Goal: Information Seeking & Learning: Learn about a topic

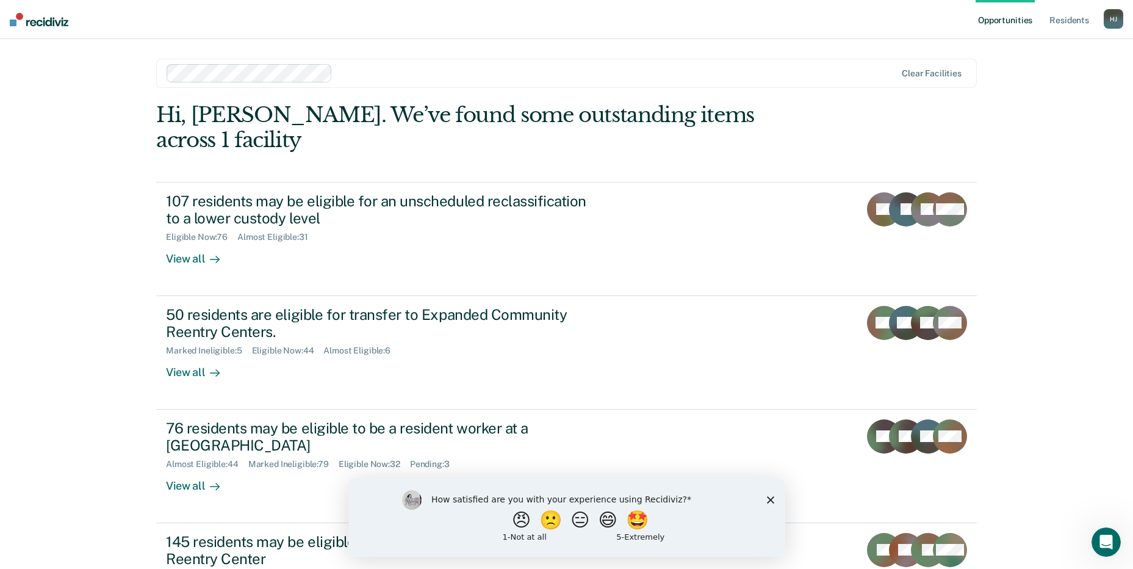
click at [770, 499] on polygon "Close survey" at bounding box center [770, 499] width 7 height 7
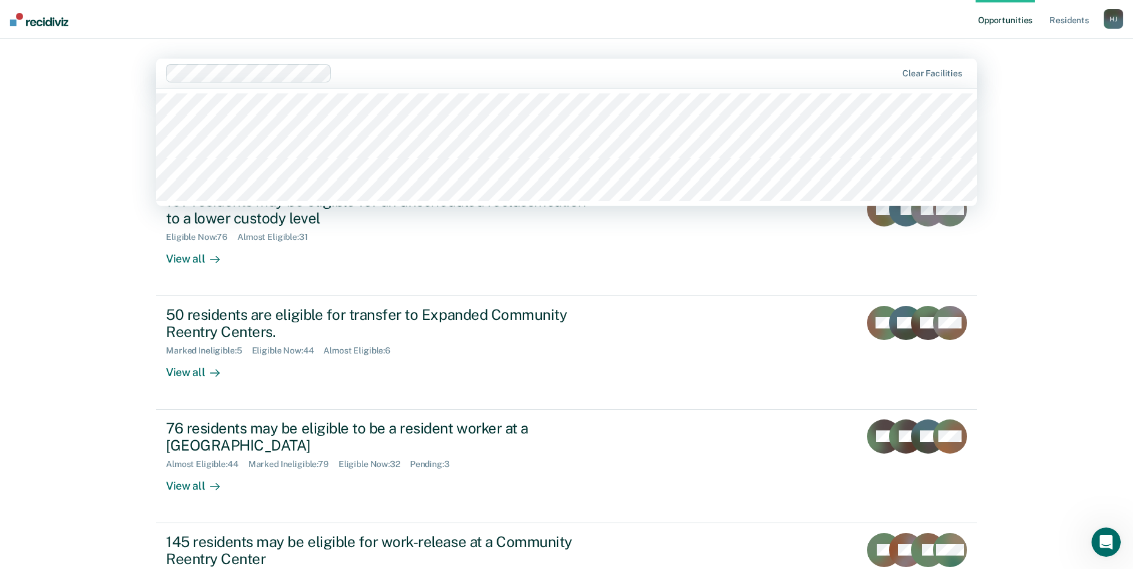
click at [396, 75] on div at bounding box center [617, 73] width 560 height 14
click at [346, 46] on main "5 results available. Use Up and Down to choose options, press Enter to select t…" at bounding box center [567, 347] width 850 height 617
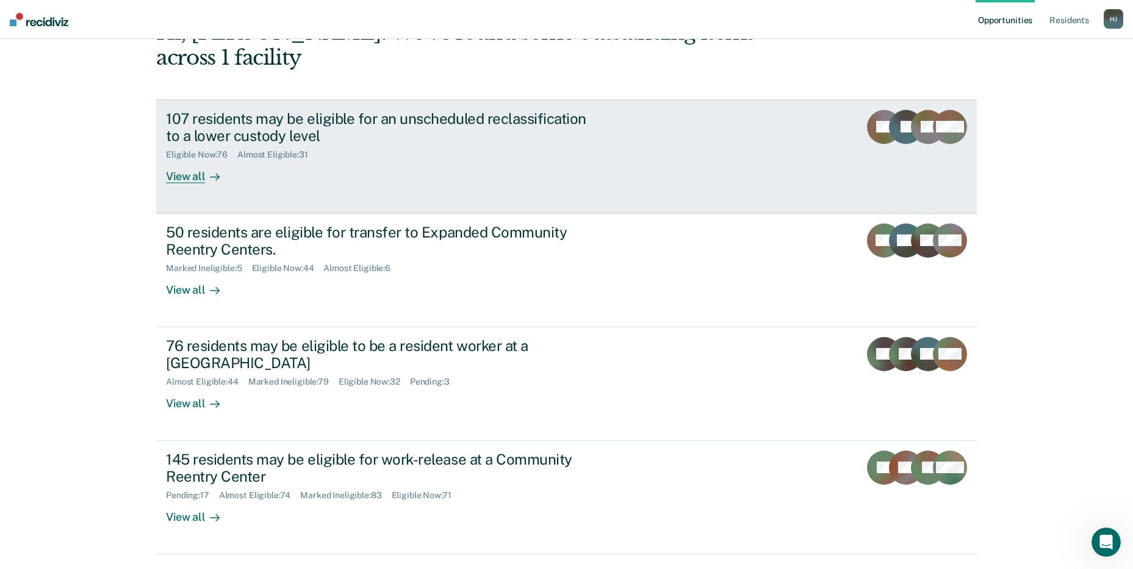
scroll to position [92, 0]
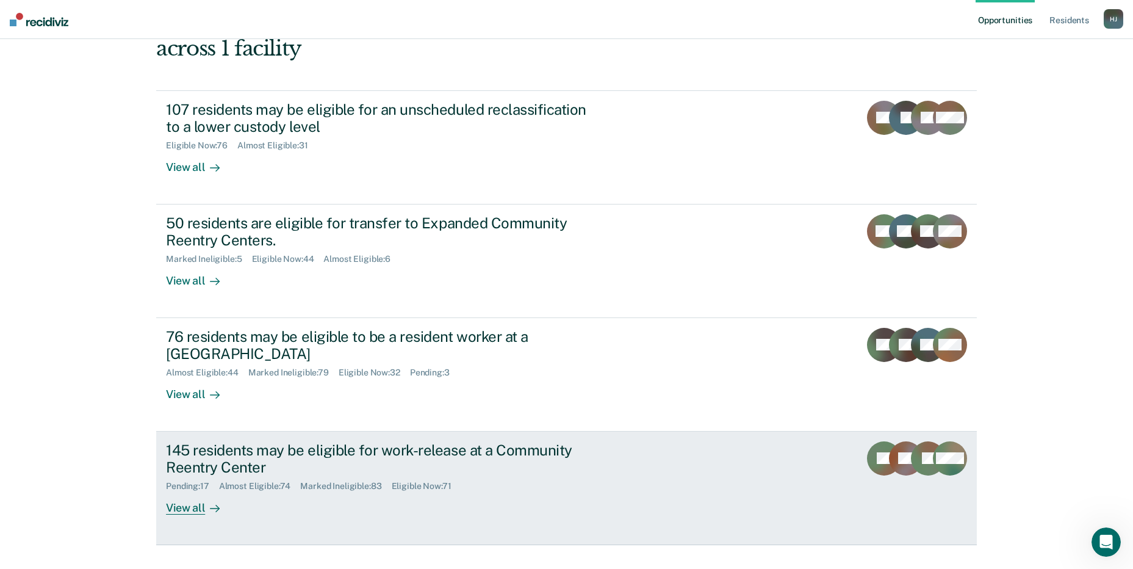
click at [175, 491] on div "View all" at bounding box center [200, 503] width 68 height 24
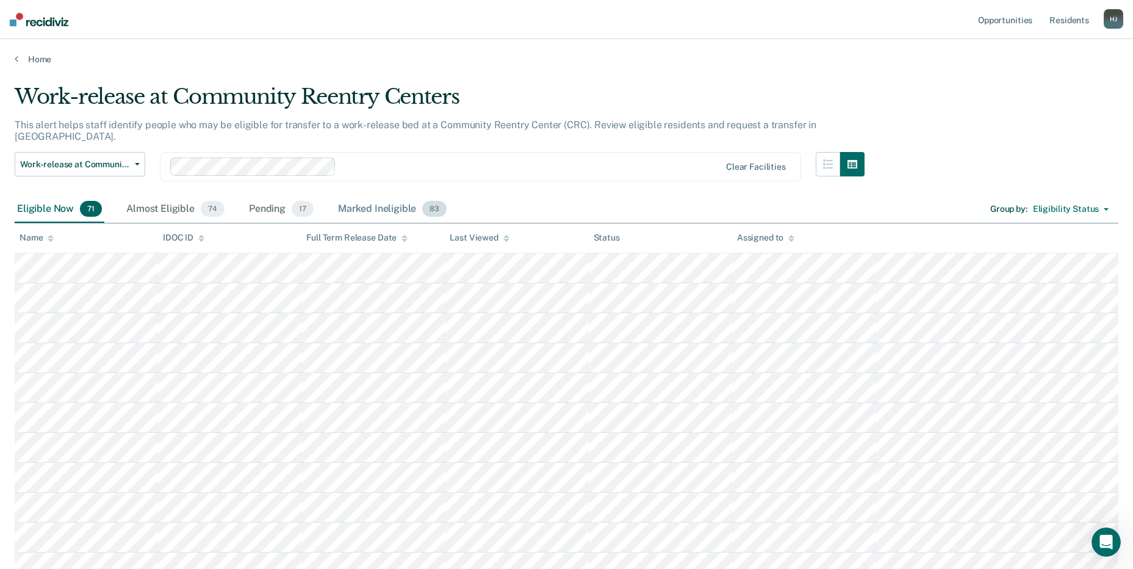
click at [381, 196] on div "Marked Ineligible 83" at bounding box center [393, 209] width 114 height 27
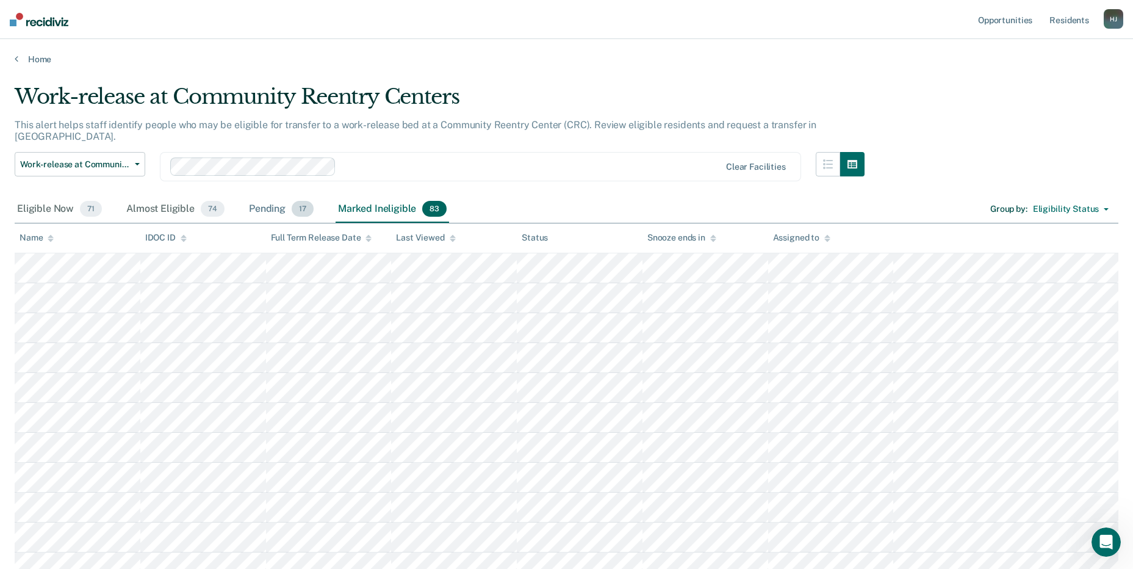
click at [259, 200] on div "Pending 17" at bounding box center [282, 209] width 70 height 27
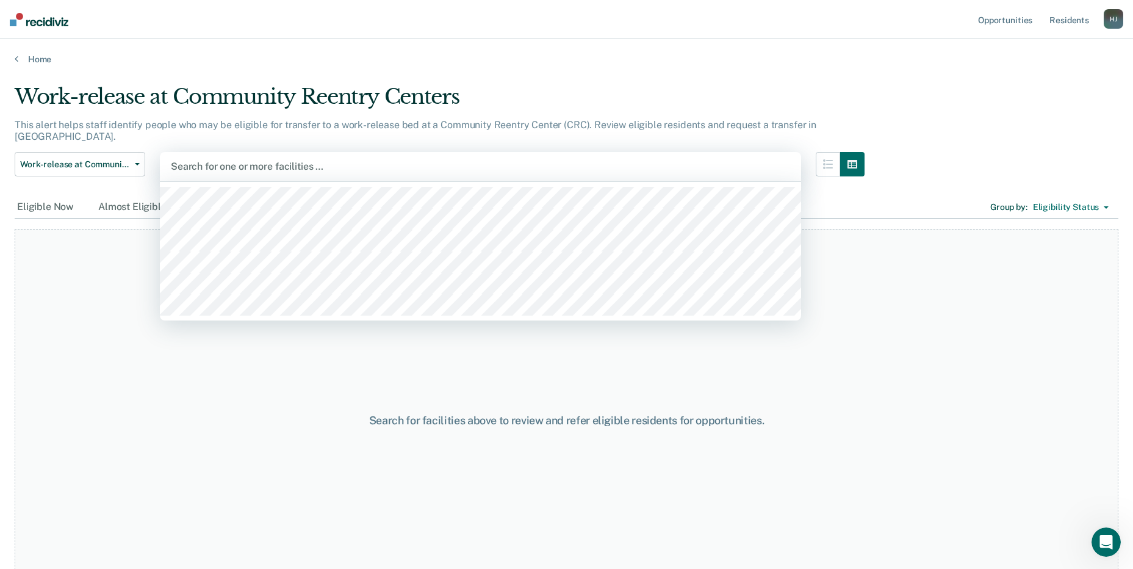
click at [319, 159] on div at bounding box center [481, 166] width 620 height 14
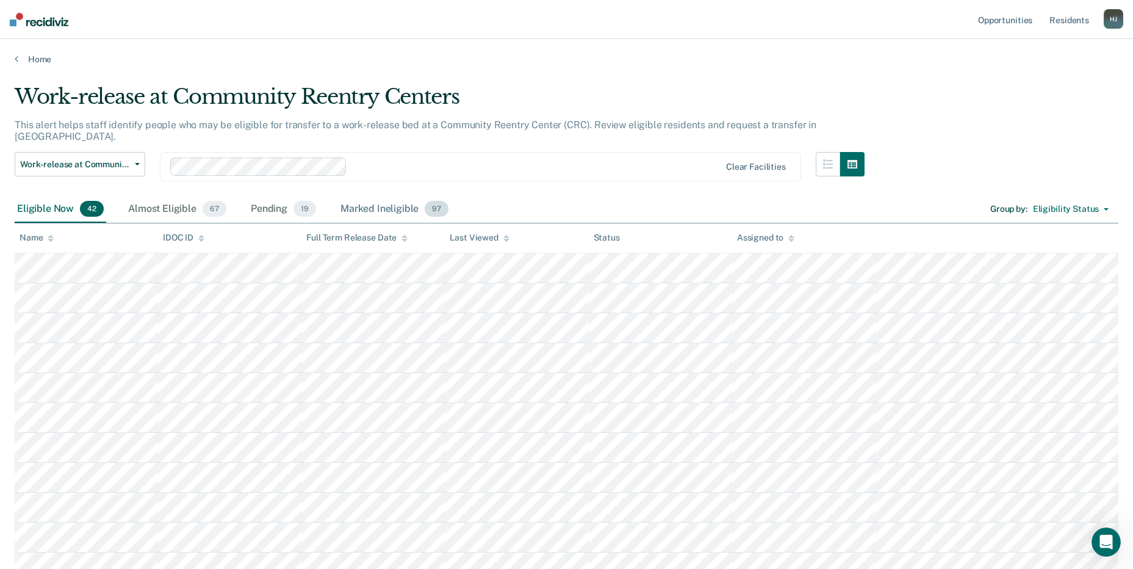
click at [360, 196] on div "Marked Ineligible 97" at bounding box center [394, 209] width 113 height 27
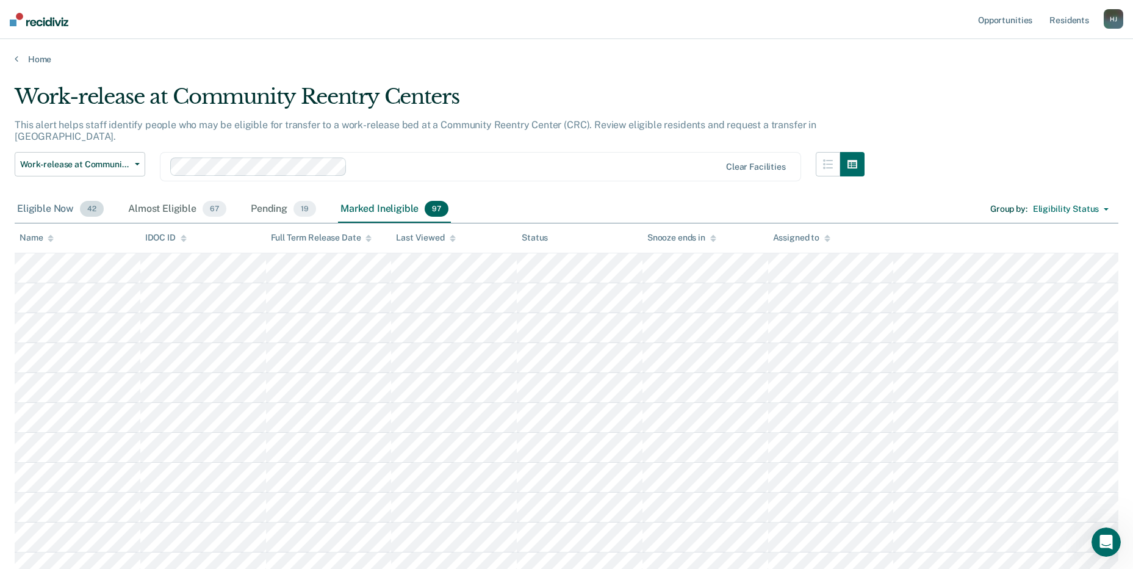
click at [62, 196] on div "Eligible Now 42" at bounding box center [61, 209] width 92 height 27
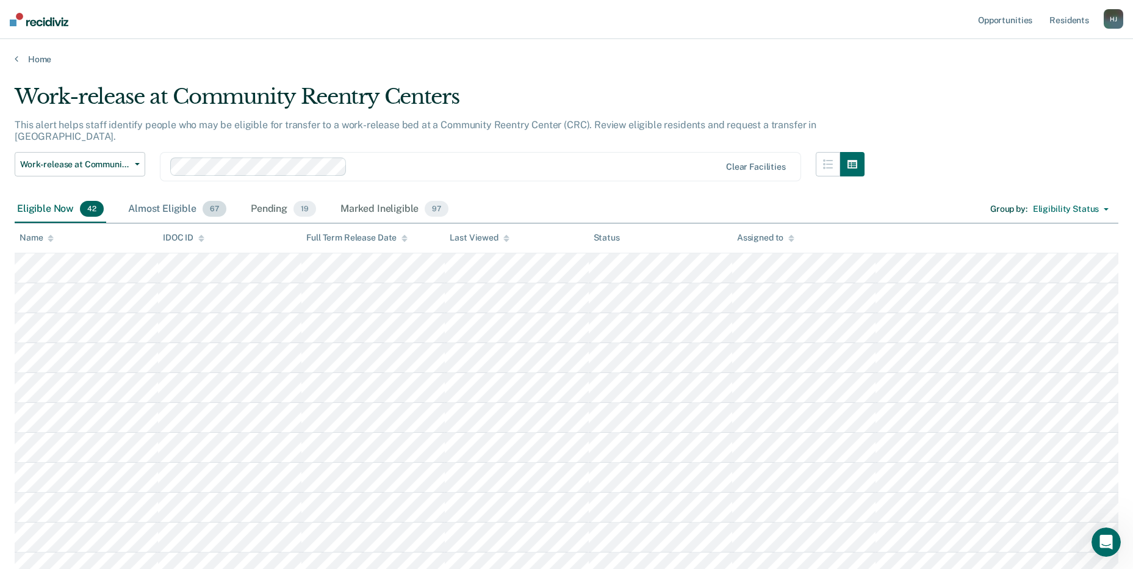
click at [175, 196] on div "Almost Eligible 67" at bounding box center [177, 209] width 103 height 27
click at [265, 196] on div "Pending 19" at bounding box center [283, 209] width 70 height 27
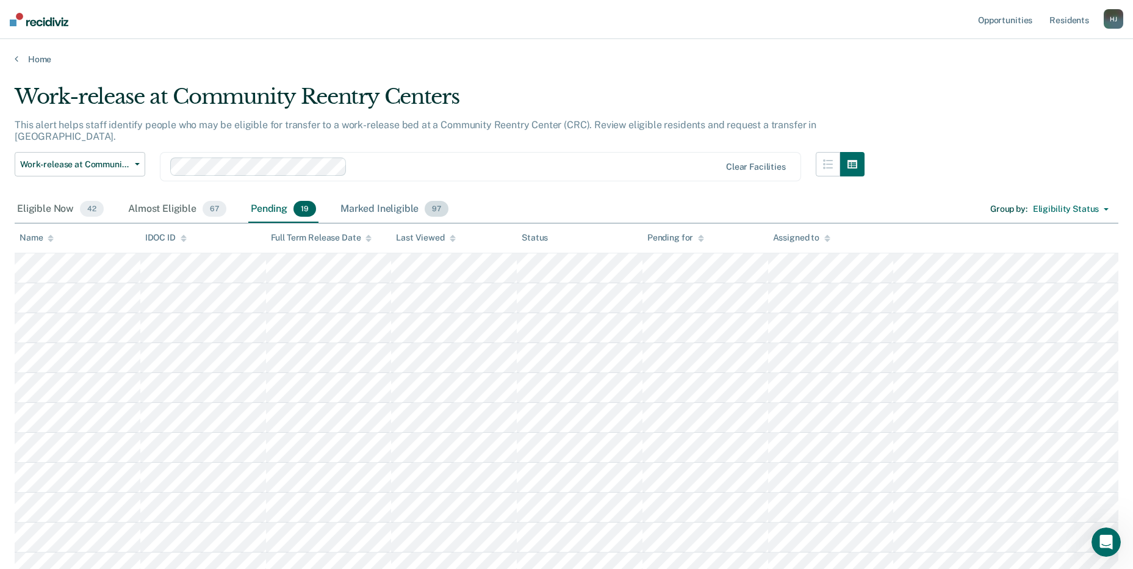
click at [393, 196] on div "Marked Ineligible 97" at bounding box center [394, 209] width 113 height 27
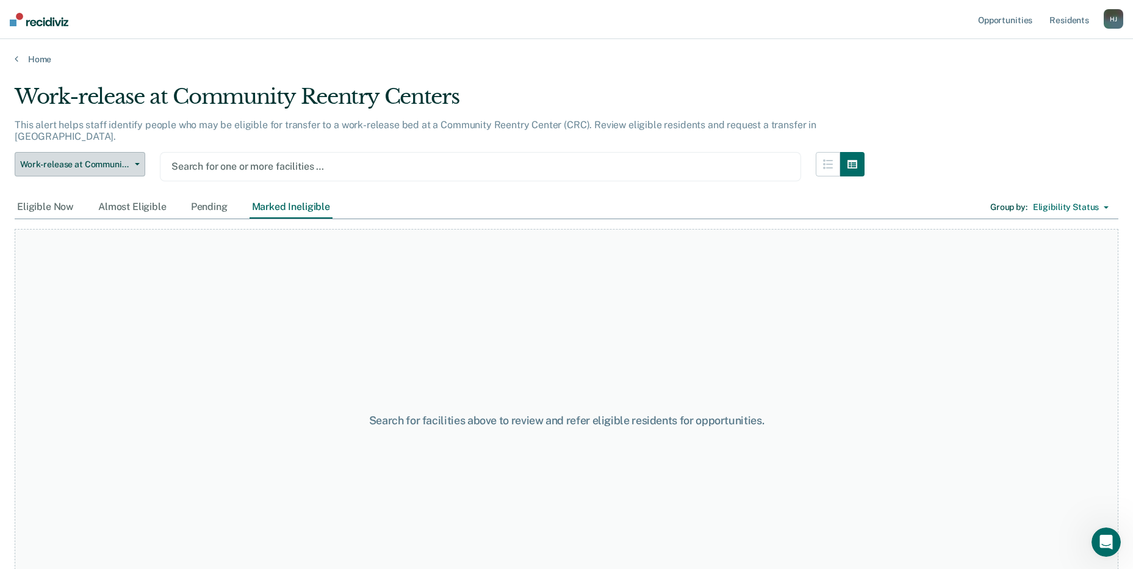
click at [130, 163] on span "button" at bounding box center [135, 164] width 10 height 2
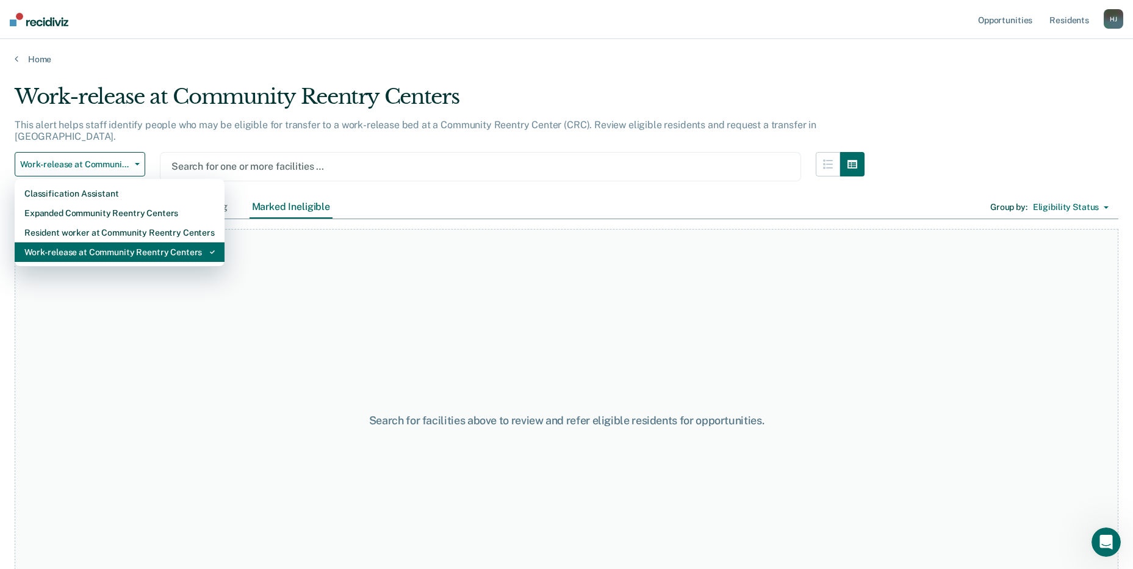
click at [116, 244] on div "Work-release at Community Reentry Centers" at bounding box center [119, 252] width 190 height 20
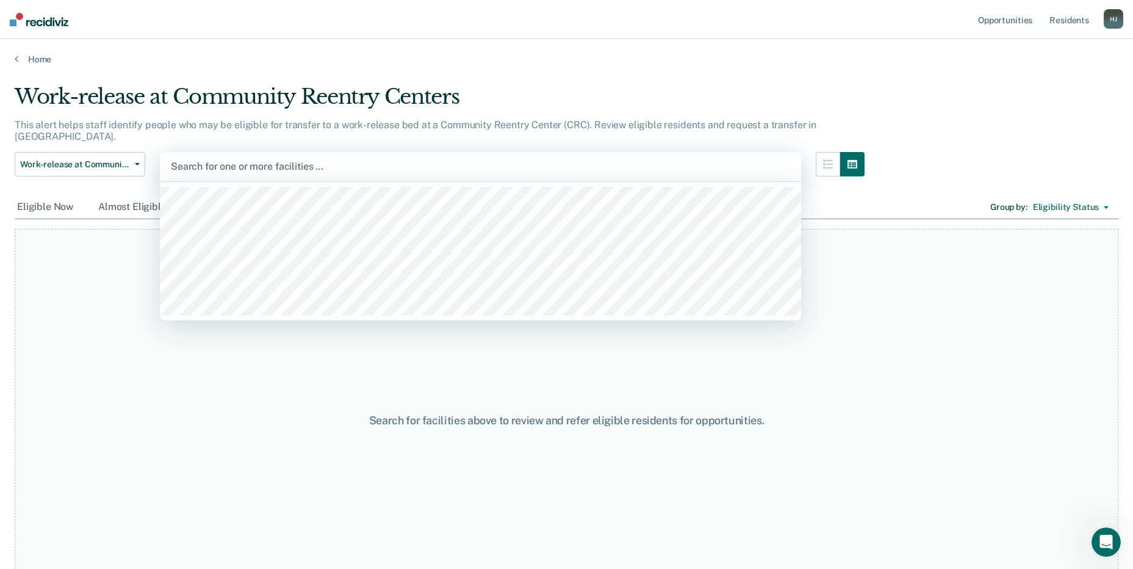
click at [269, 159] on div at bounding box center [481, 166] width 620 height 14
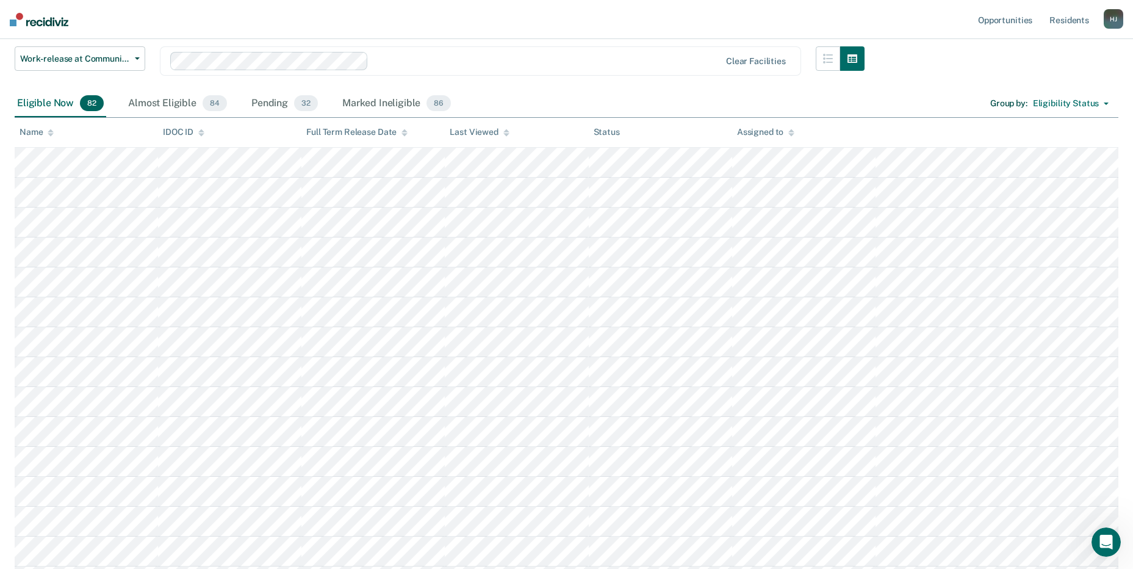
scroll to position [122, 0]
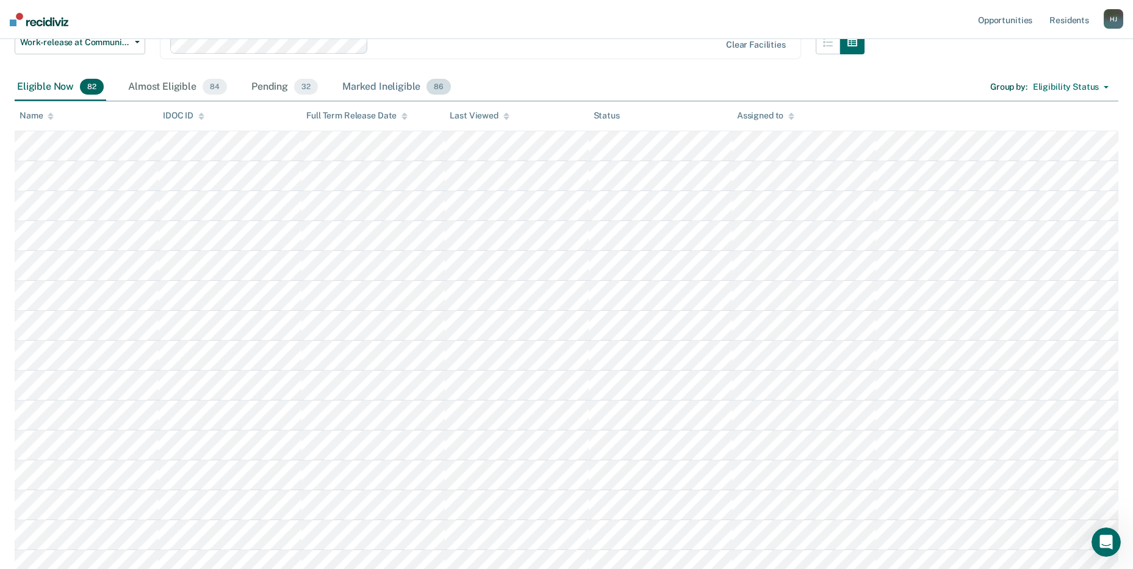
click at [371, 74] on div "Marked Ineligible 86" at bounding box center [397, 87] width 114 height 27
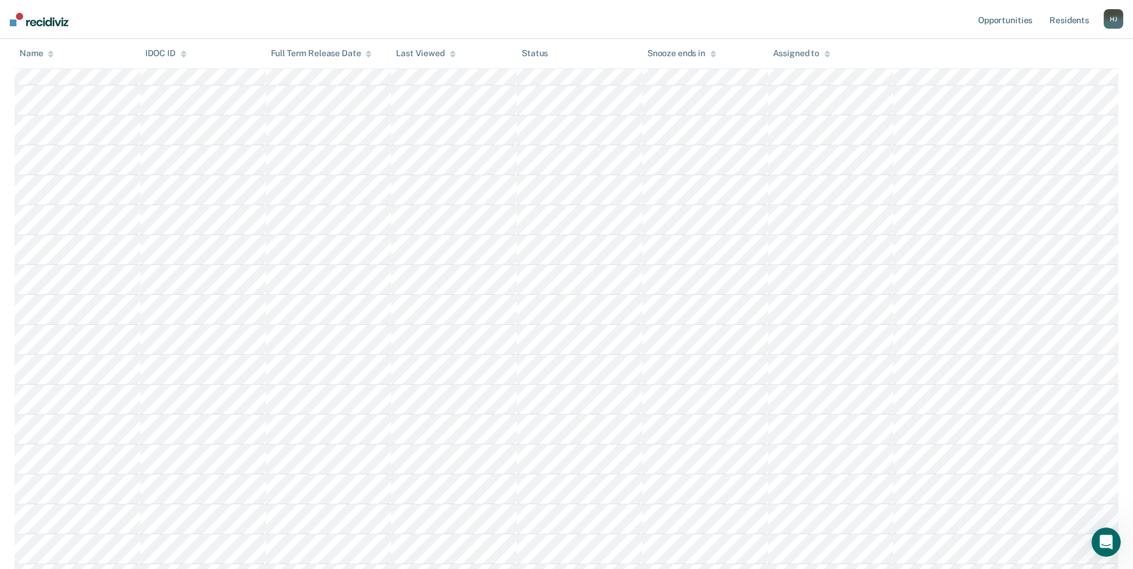
scroll to position [1234, 0]
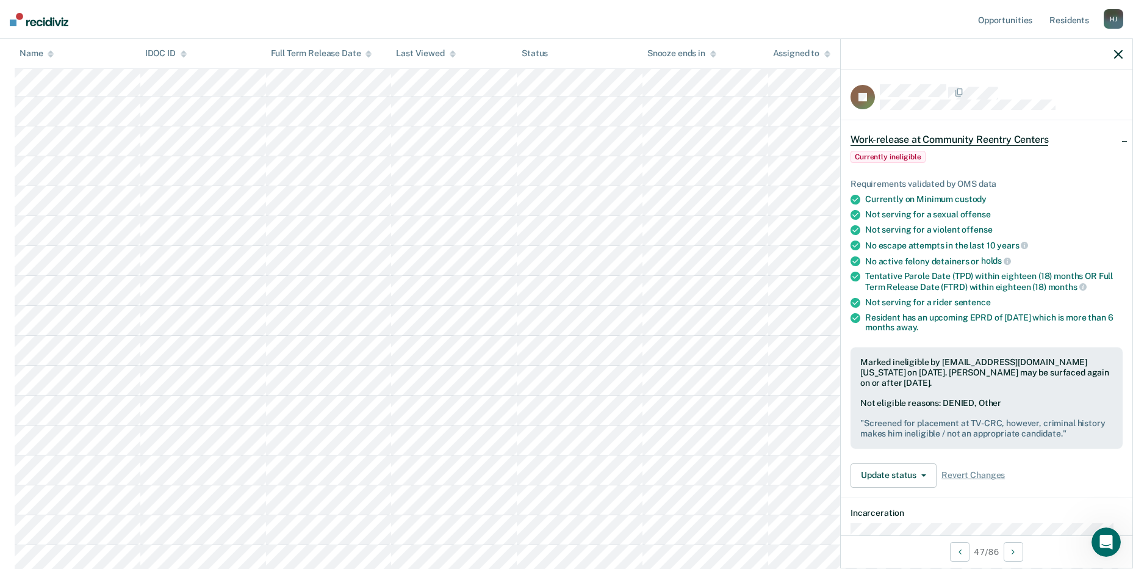
click at [1115, 55] on icon "button" at bounding box center [1119, 54] width 9 height 9
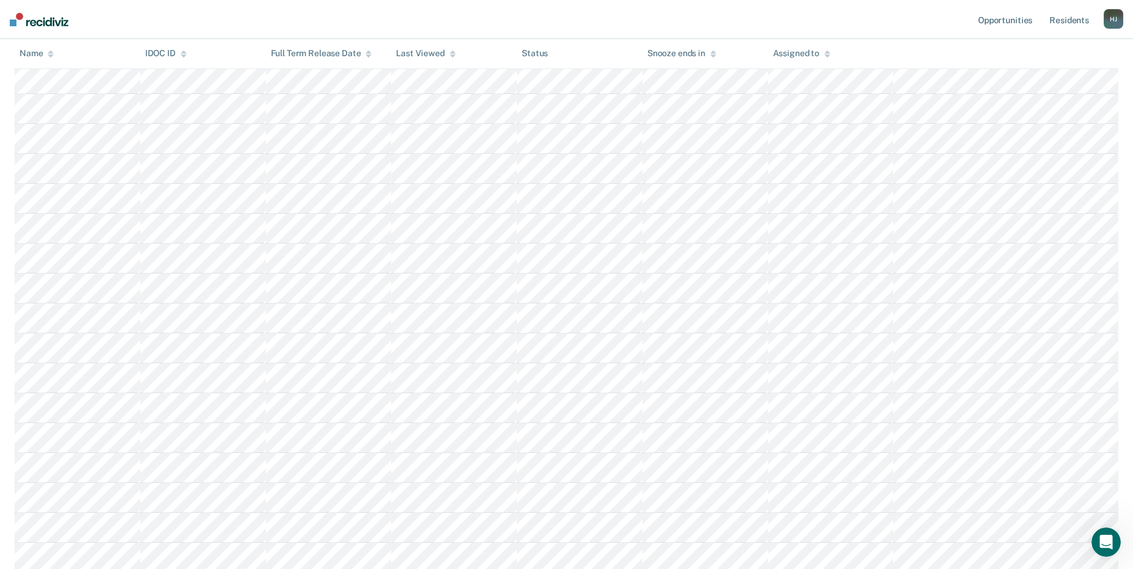
scroll to position [2332, 0]
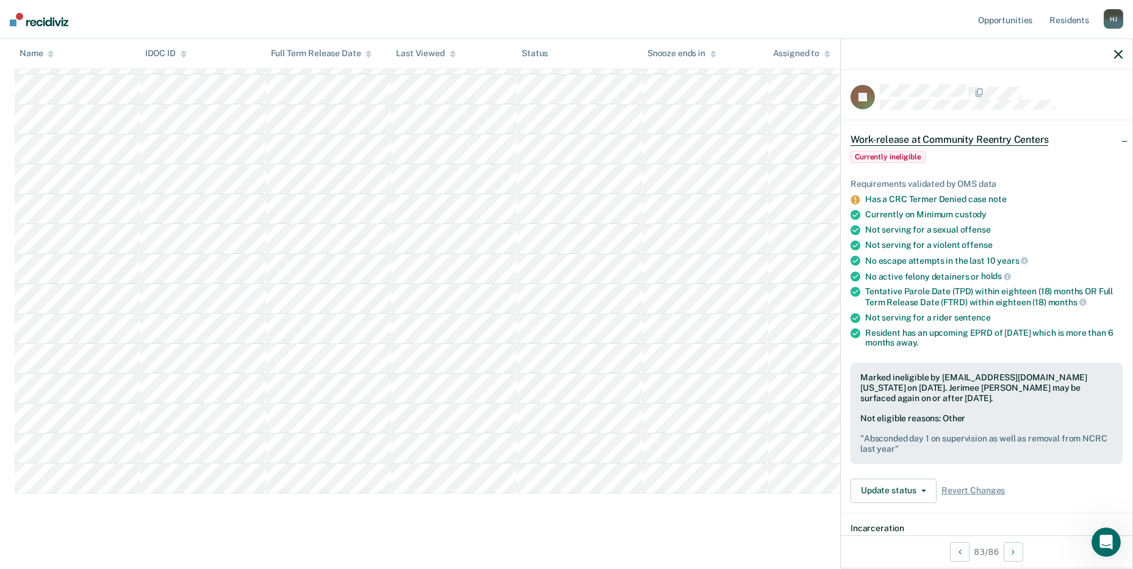
click at [1119, 48] on div at bounding box center [987, 54] width 292 height 31
click at [1117, 53] on icon "button" at bounding box center [1119, 54] width 9 height 9
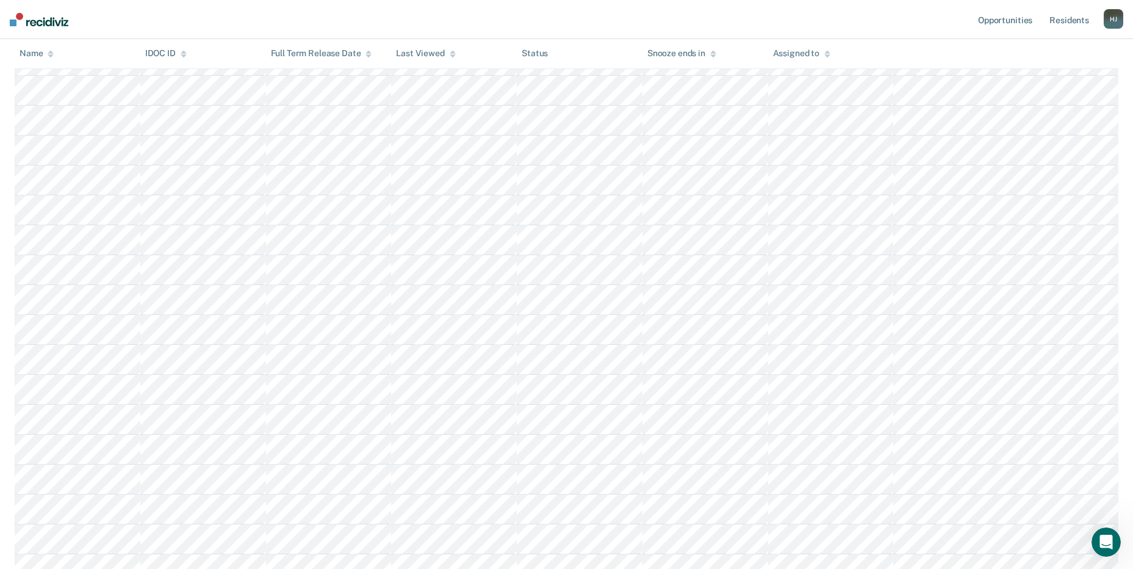
scroll to position [0, 0]
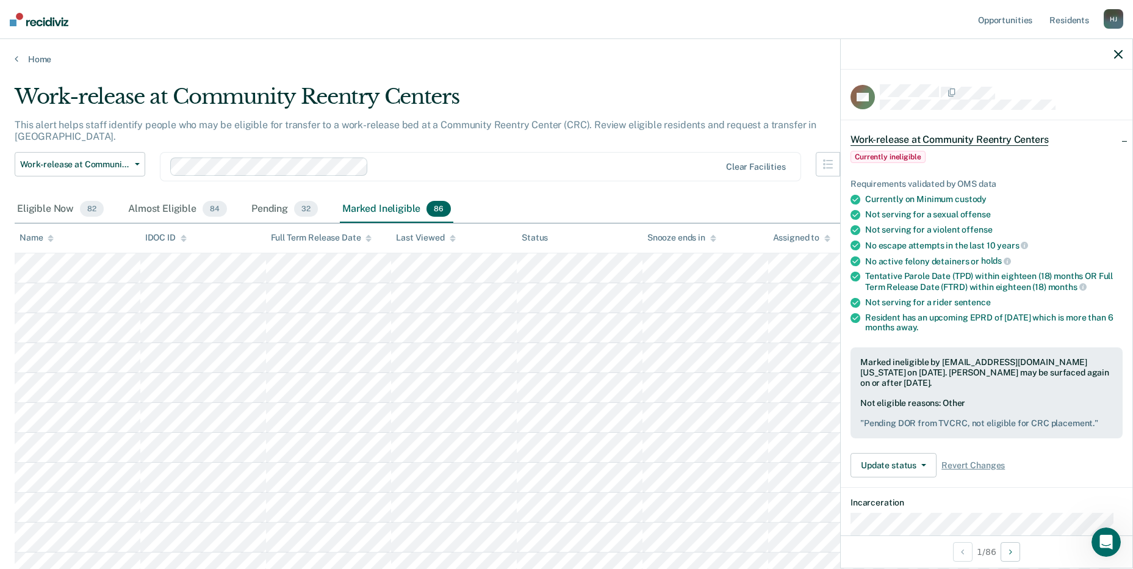
click at [1115, 56] on icon "button" at bounding box center [1119, 54] width 9 height 9
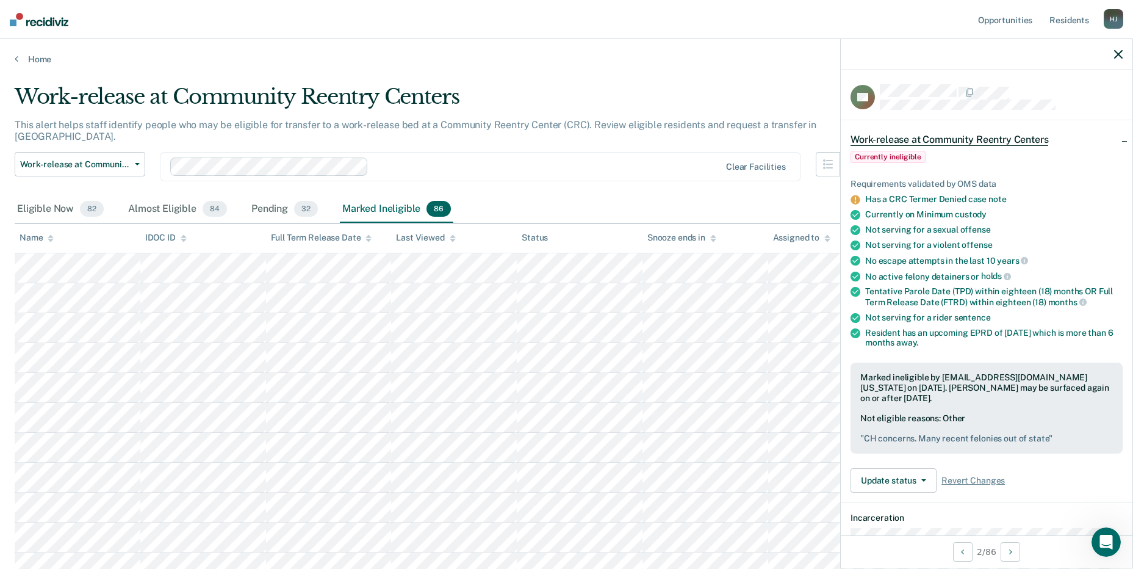
click at [1117, 54] on icon "button" at bounding box center [1119, 54] width 9 height 9
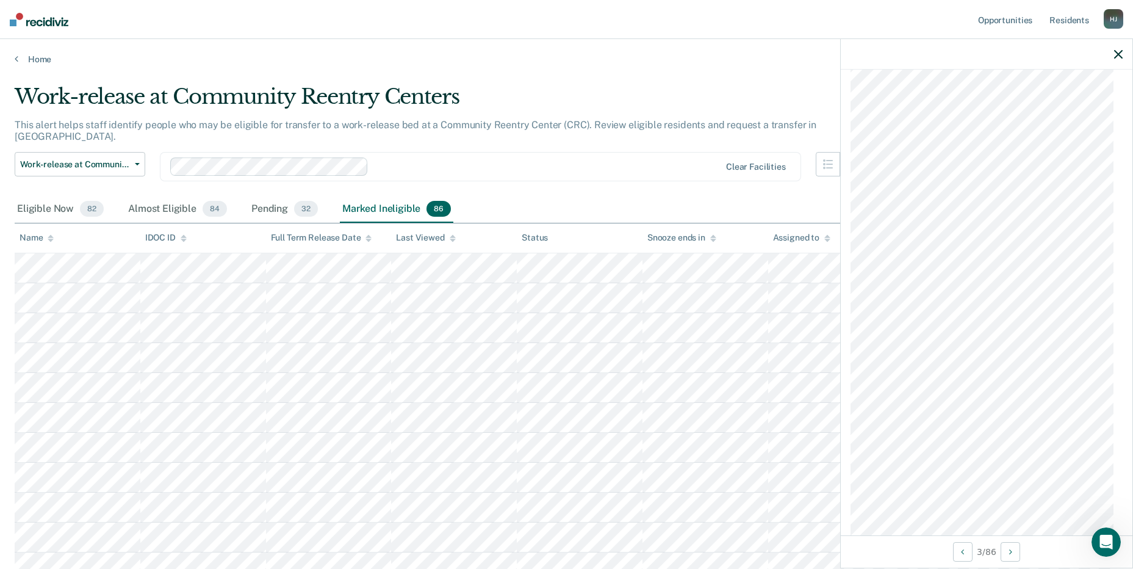
scroll to position [1221, 0]
click at [1117, 59] on icon "button" at bounding box center [1119, 54] width 9 height 9
